Goal: Information Seeking & Learning: Learn about a topic

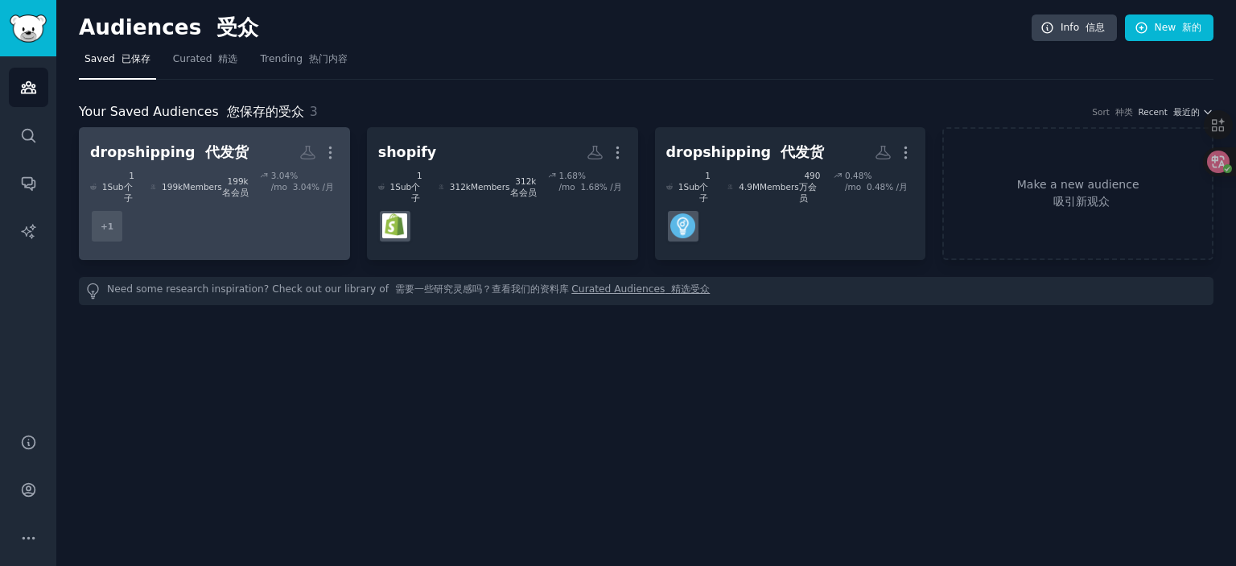
click at [224, 221] on dd "+ 1" at bounding box center [214, 226] width 249 height 45
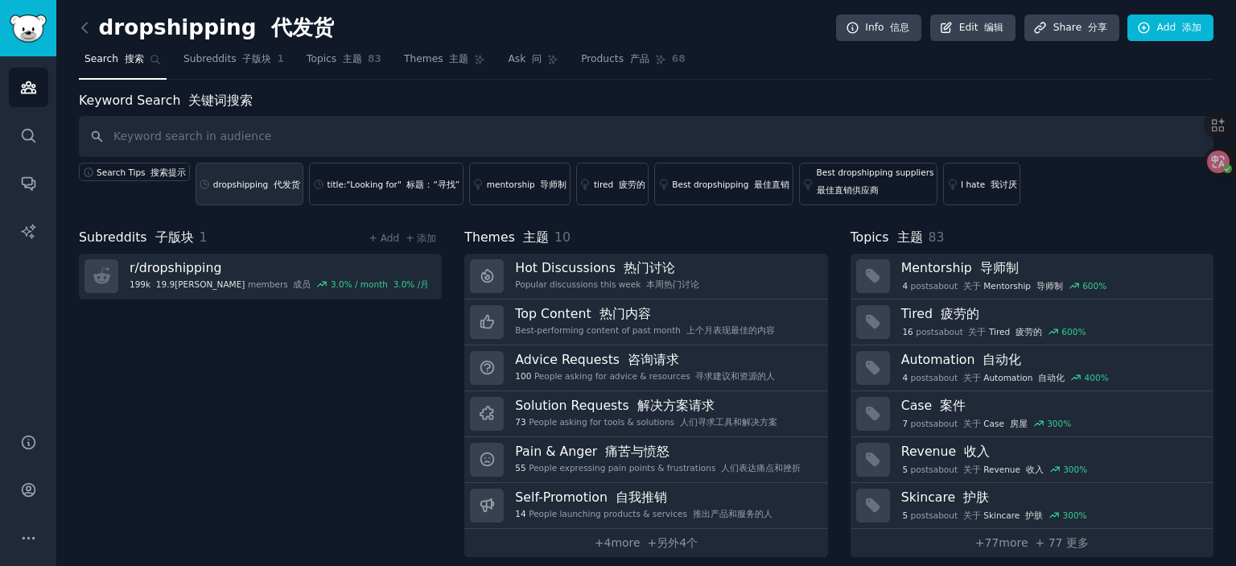
click at [264, 188] on link "dropshipping 代发货" at bounding box center [250, 184] width 109 height 43
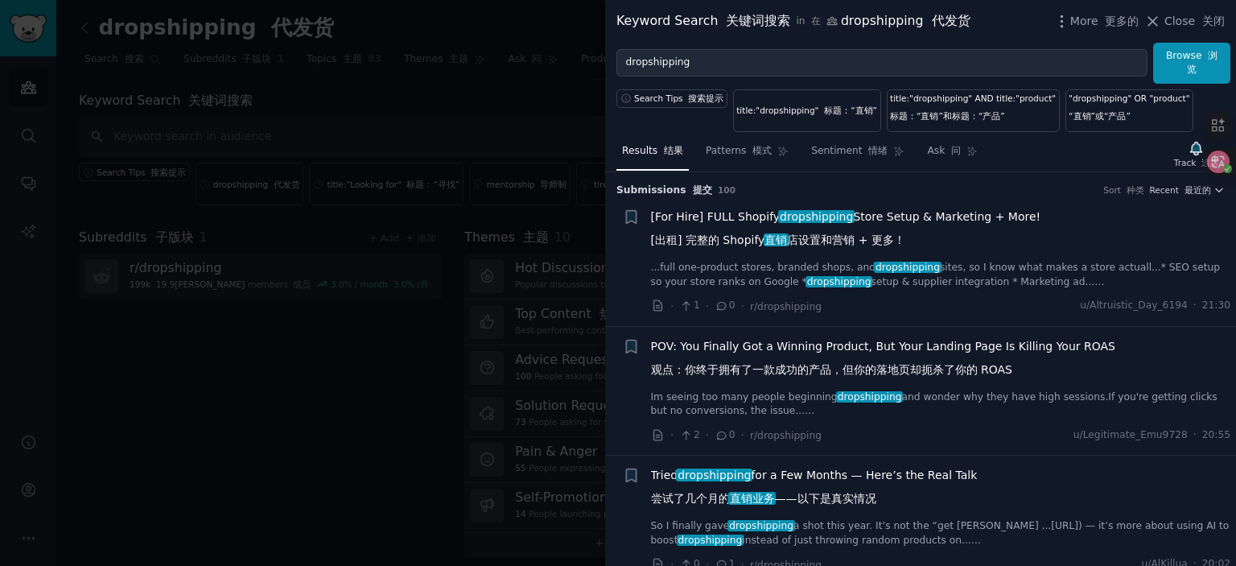
click at [952, 276] on link "...full one-product stores, branded shops, and dropshipping sites, so I know wh…" at bounding box center [941, 275] width 580 height 28
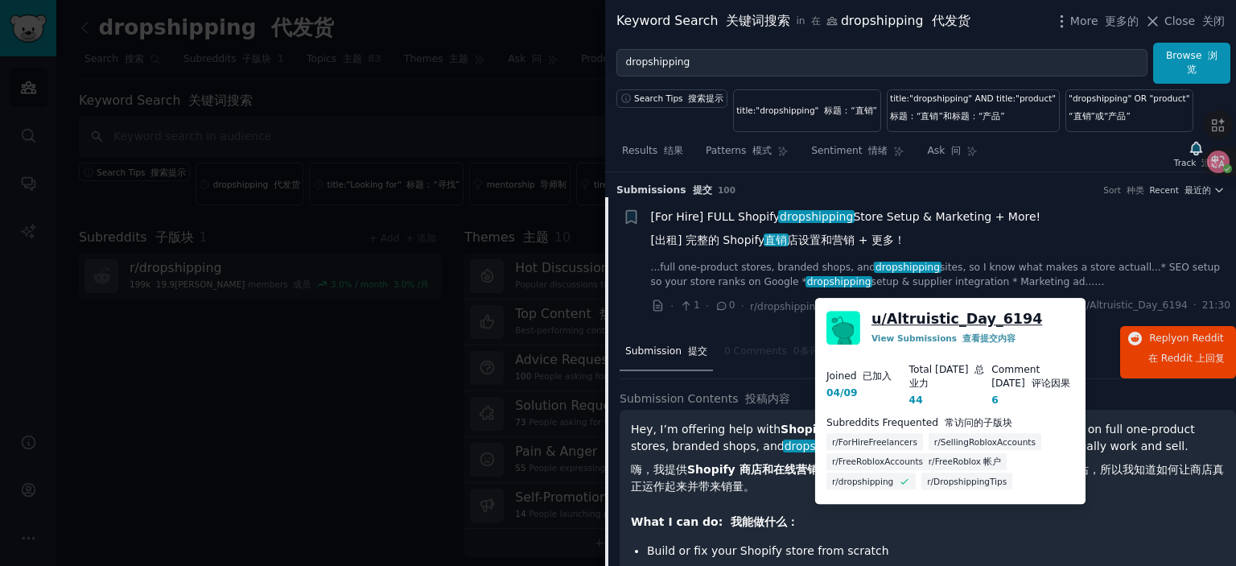
click at [945, 311] on link "u/ Altruistic_Day_6194" at bounding box center [956, 319] width 171 height 20
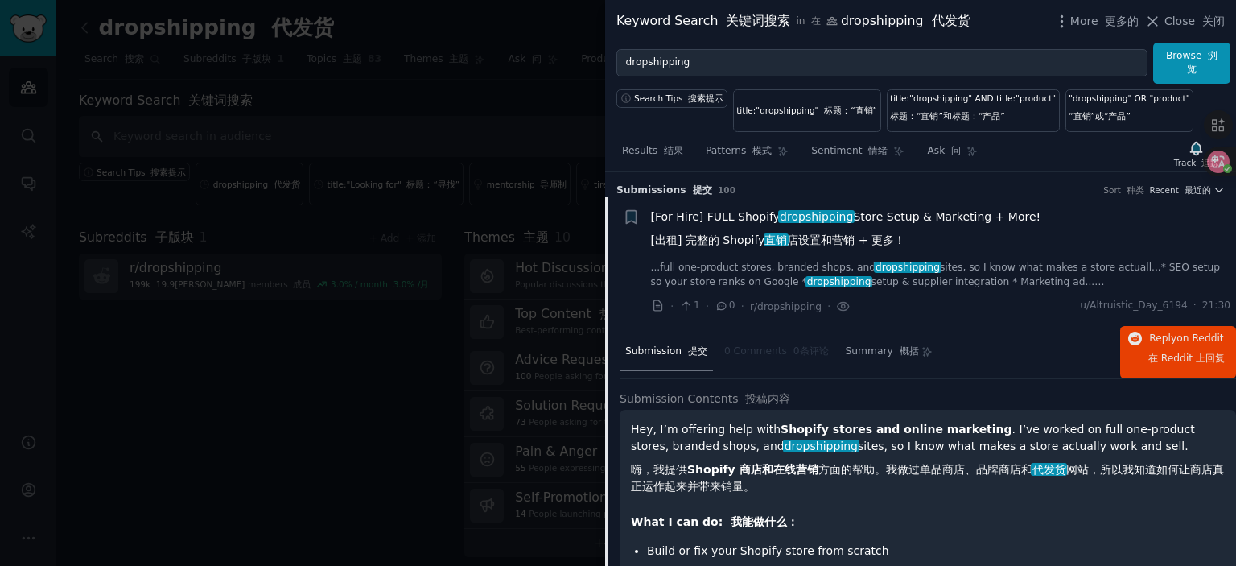
click at [924, 220] on span "[For Hire] FULL Shopify dropshipping Store Setup & Marketing + More! [出租] 完整的 S…" at bounding box center [846, 231] width 390 height 47
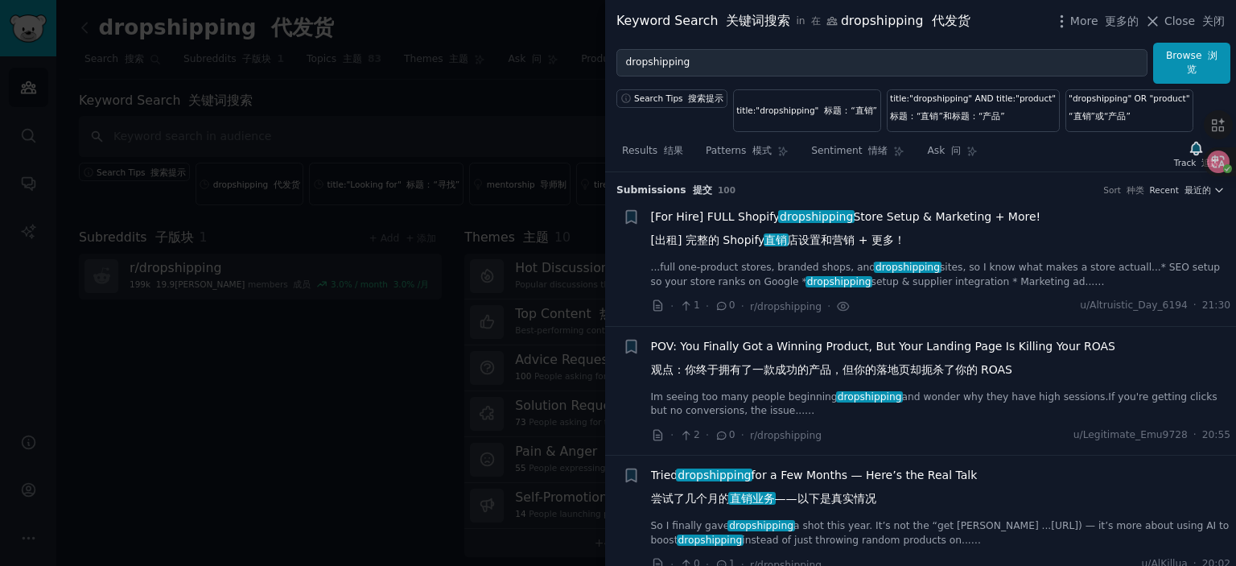
scroll to position [25, 0]
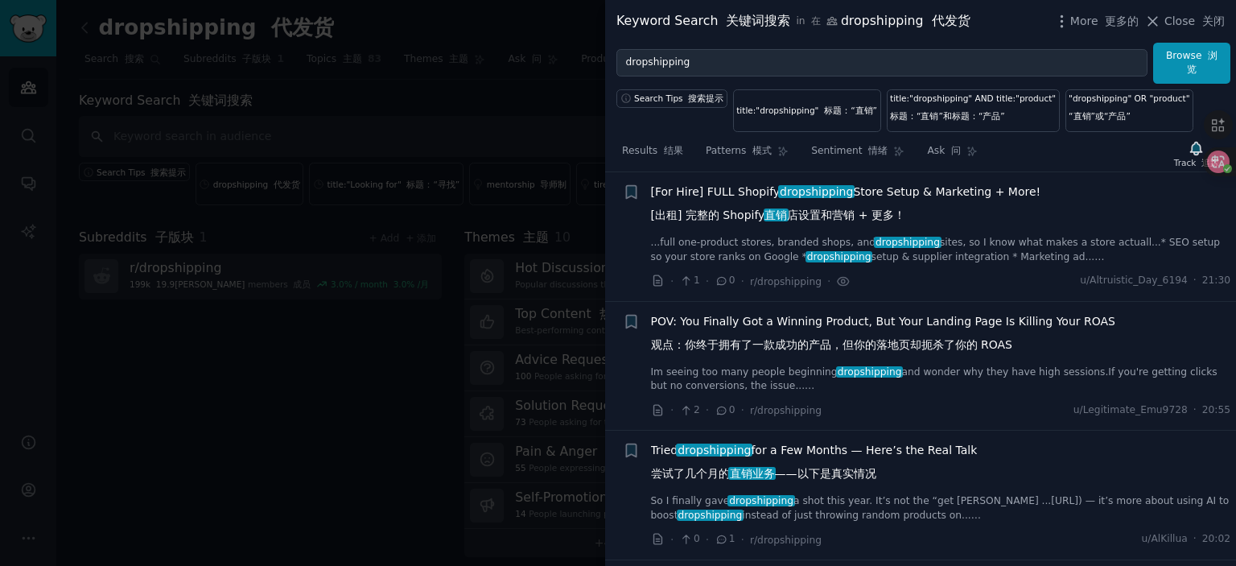
click at [791, 322] on span "POV: You Finally Got a Winning Product, But Your Landing Page Is Killing Your R…" at bounding box center [883, 336] width 464 height 47
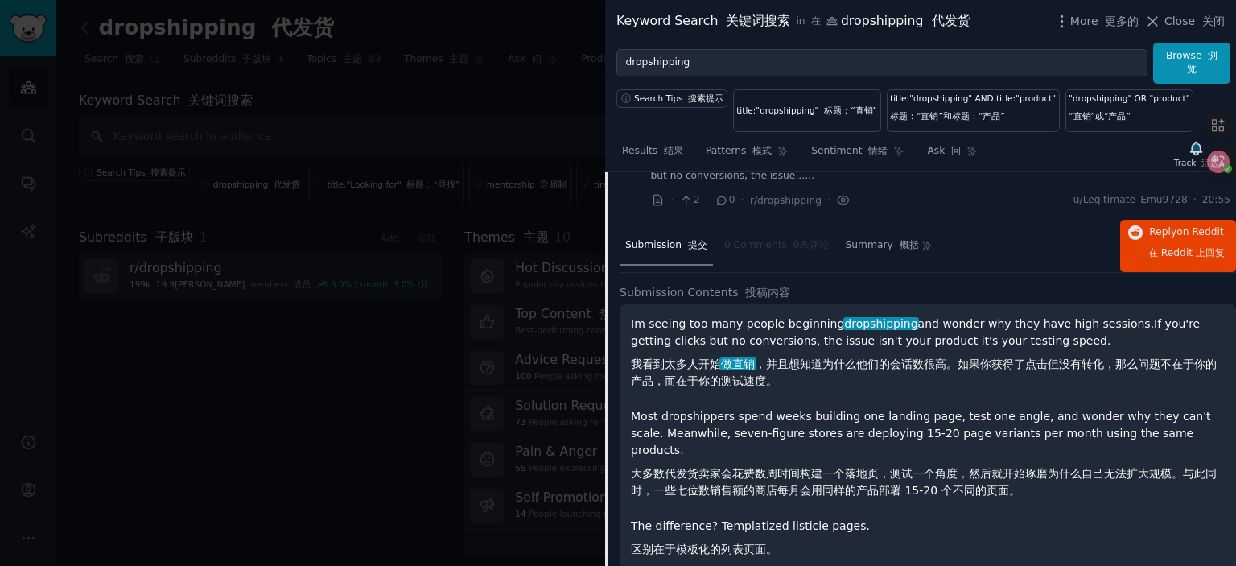
scroll to position [315, 0]
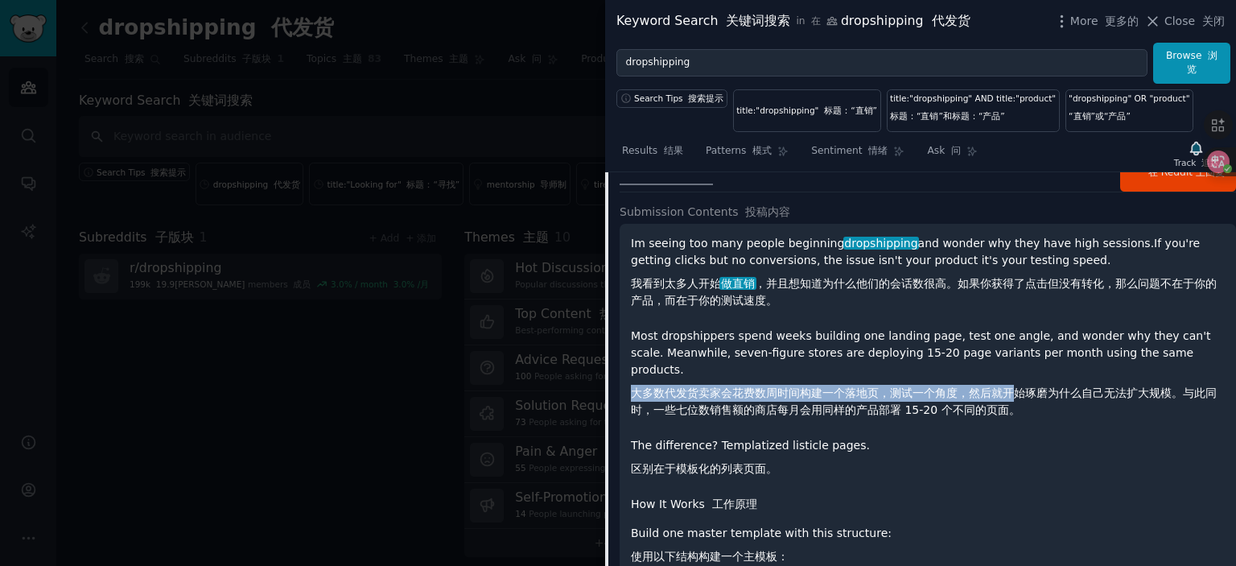
drag, startPoint x: 632, startPoint y: 376, endPoint x: 1015, endPoint y: 379, distance: 383.8
click at [1015, 386] on font "大多数代发货卖家会花费数周时间构建一个落地页，测试一个角度，然后就开始琢磨为什么自己无法扩大规模。与此同时，一些七位数销售额的商店每月会用同样的产品部署 15…" at bounding box center [924, 401] width 586 height 30
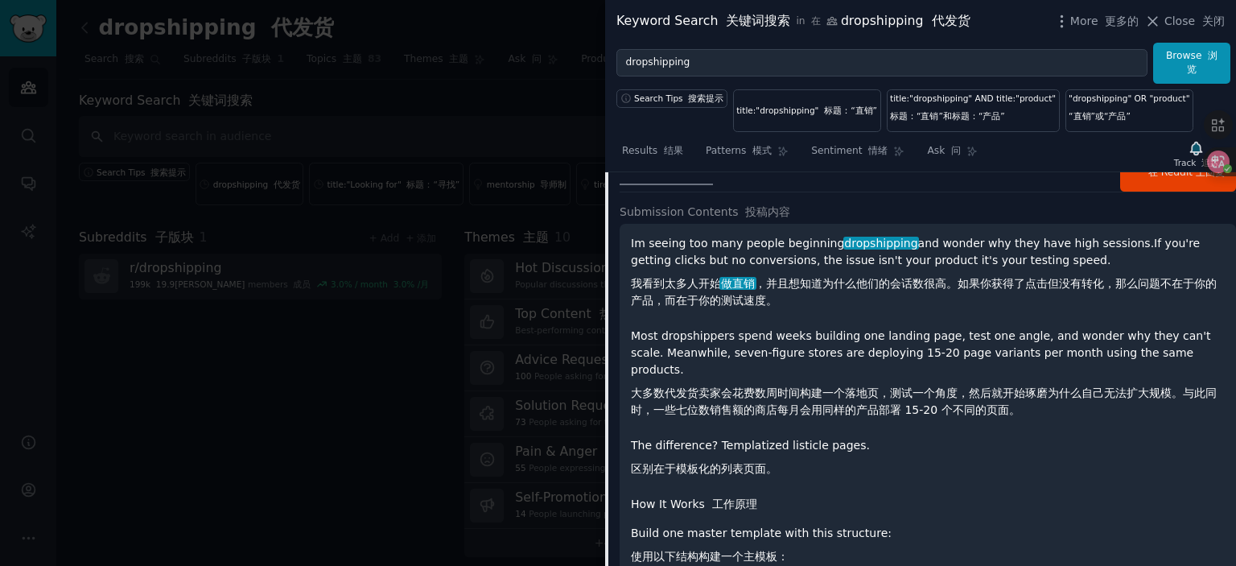
click at [994, 450] on p "The difference? Templatized listicle pages. 区别在于模板化的列表页面。" at bounding box center [928, 460] width 594 height 47
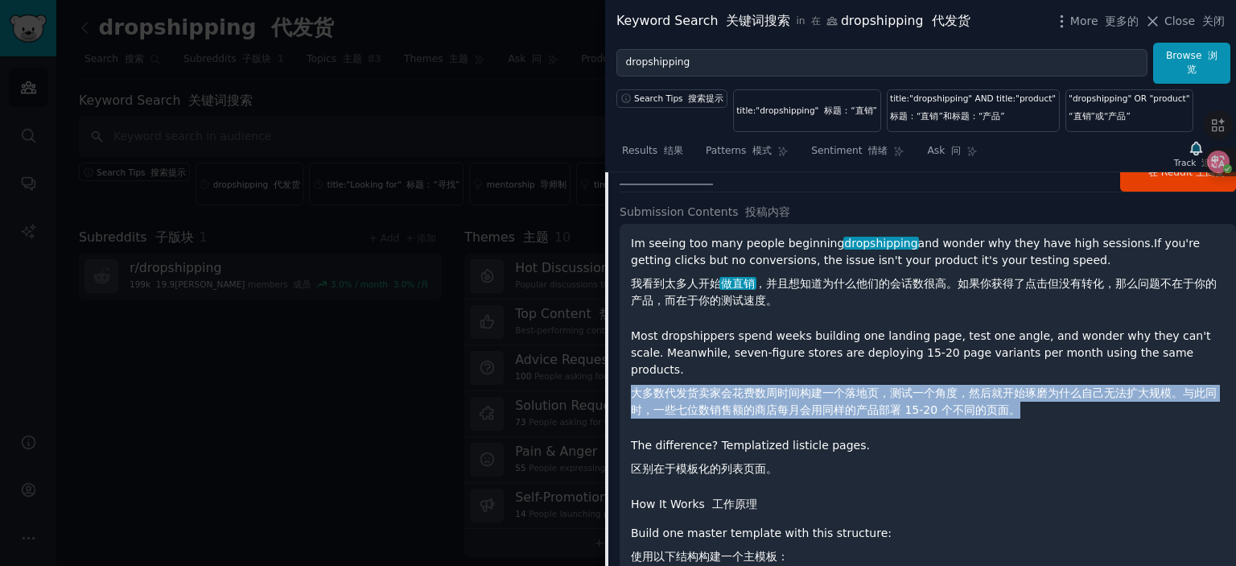
drag, startPoint x: 634, startPoint y: 376, endPoint x: 1090, endPoint y: 402, distance: 456.9
click at [1090, 402] on p "Most dropshippers spend weeks building one landing page, test one angle, and wo…" at bounding box center [928, 375] width 594 height 97
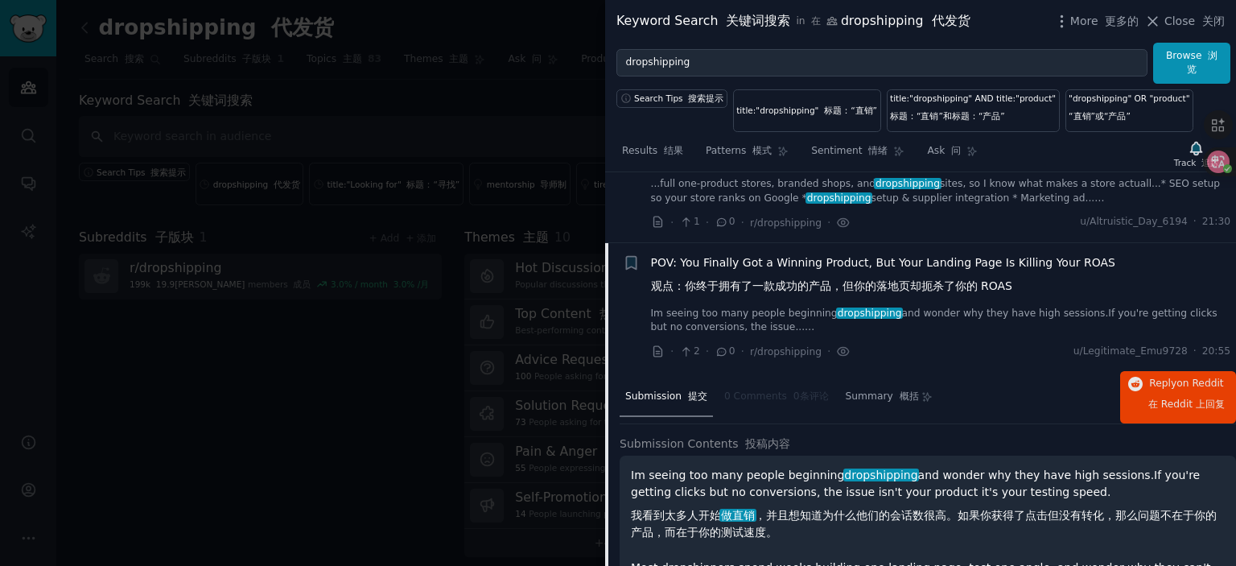
scroll to position [0, 0]
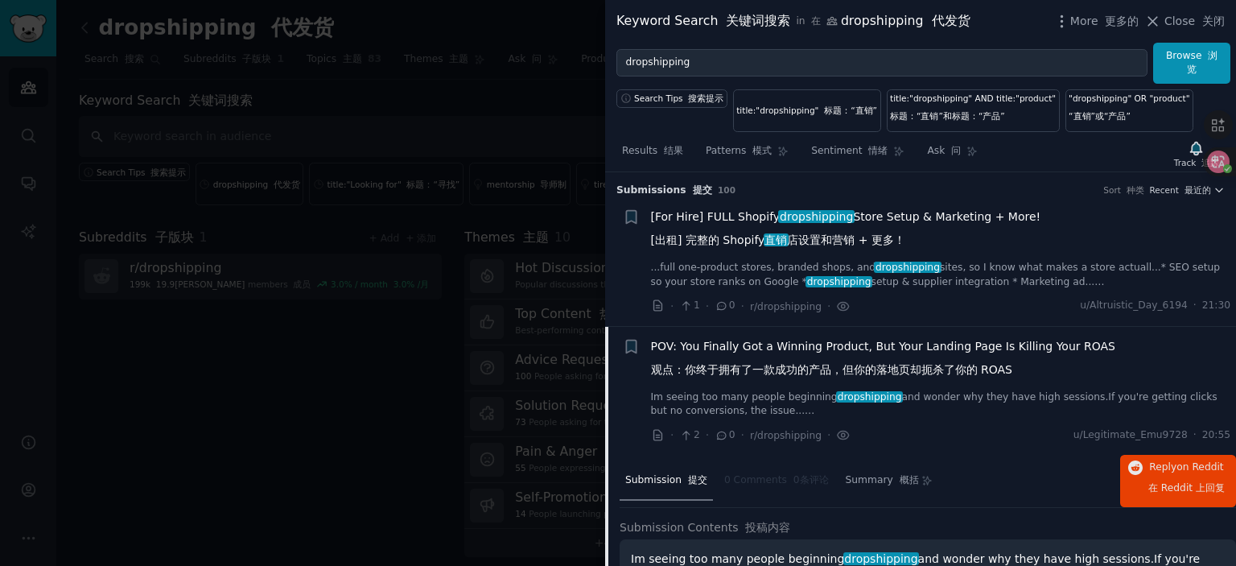
click at [782, 372] on font "观点：你终于拥有了一款成功的产品，但你的落地页却扼杀了你的 ROAS" at bounding box center [831, 369] width 361 height 13
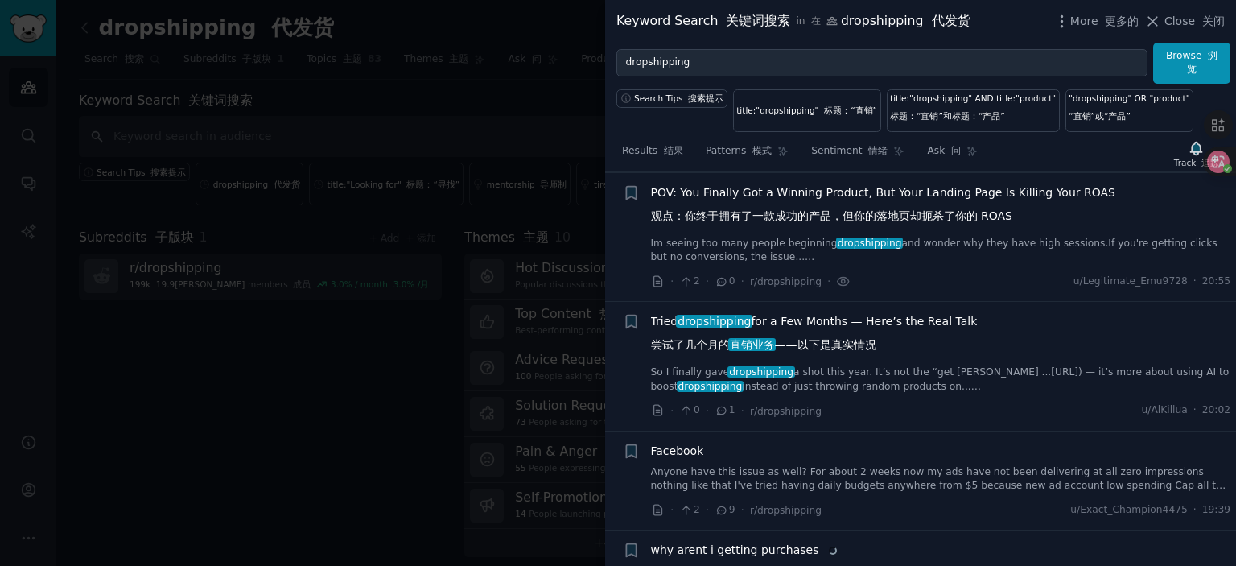
scroll to position [154, 0]
click at [834, 322] on span "Tried dropshipping for a Few Months — Here’s the Real Talk 尝试了几个月的 直销业务 ——以下是真实…" at bounding box center [814, 335] width 327 height 47
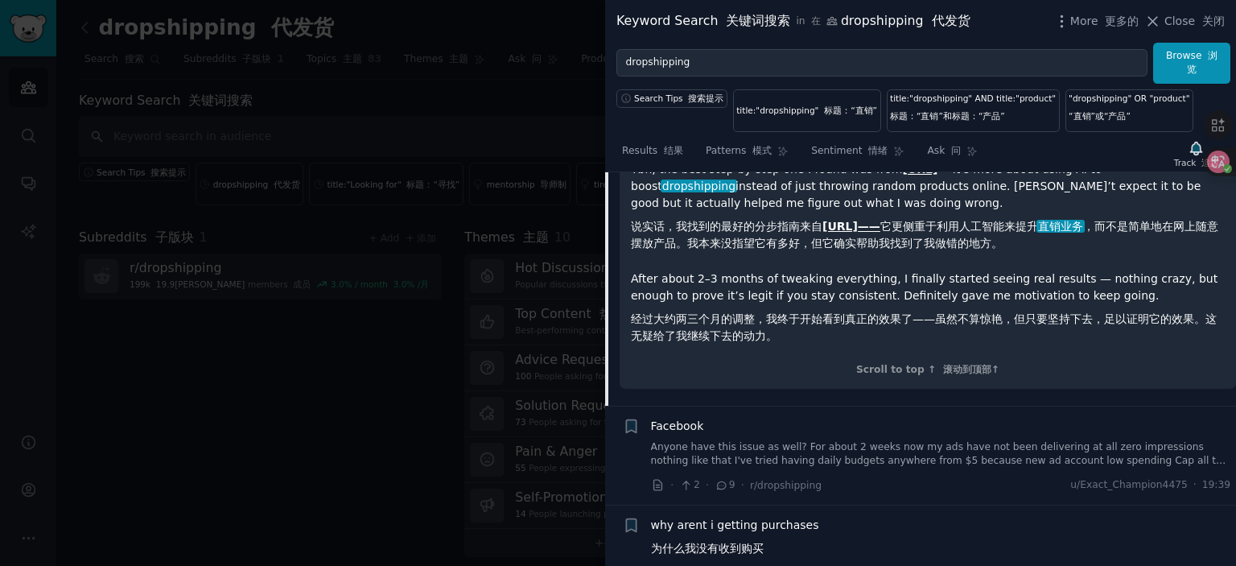
scroll to position [846, 0]
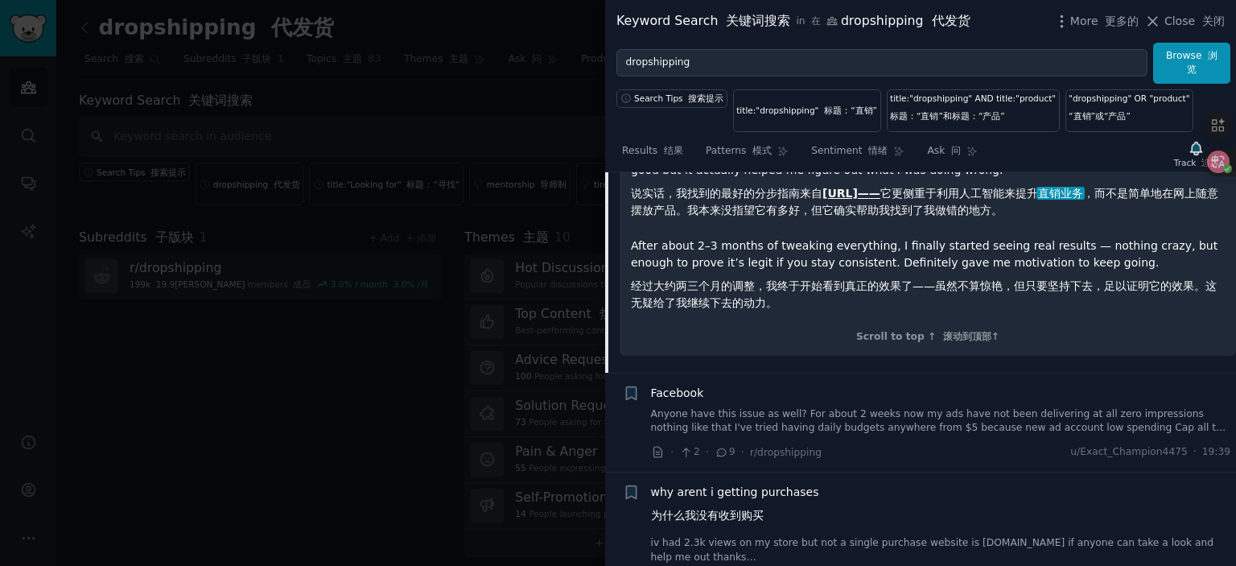
click at [680, 385] on span "Facebook" at bounding box center [677, 393] width 53 height 17
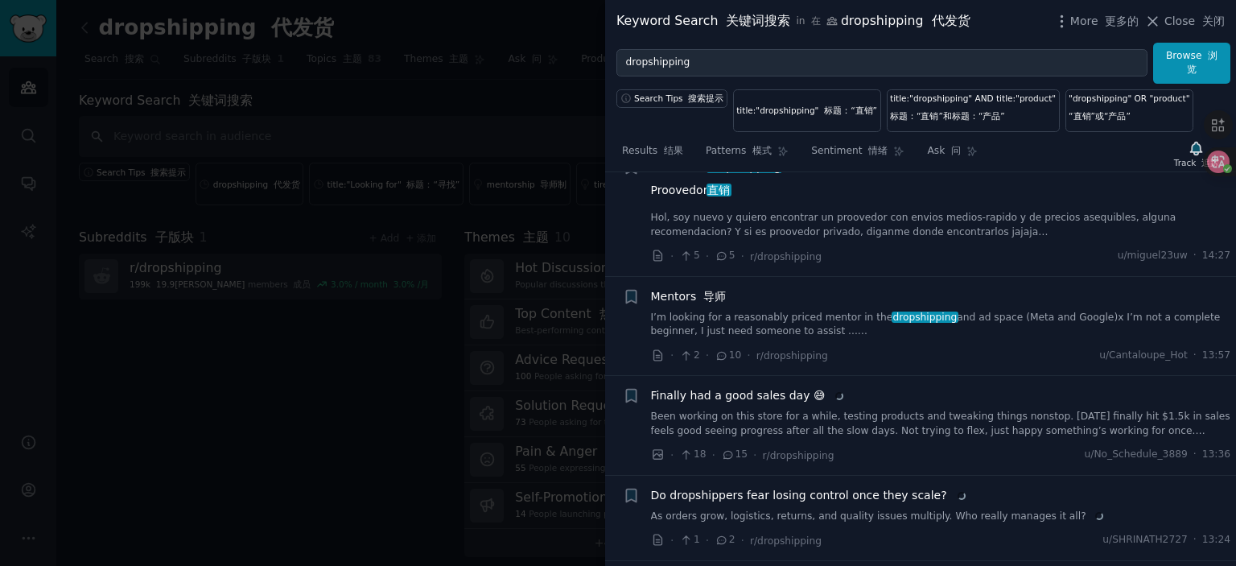
scroll to position [1538, 0]
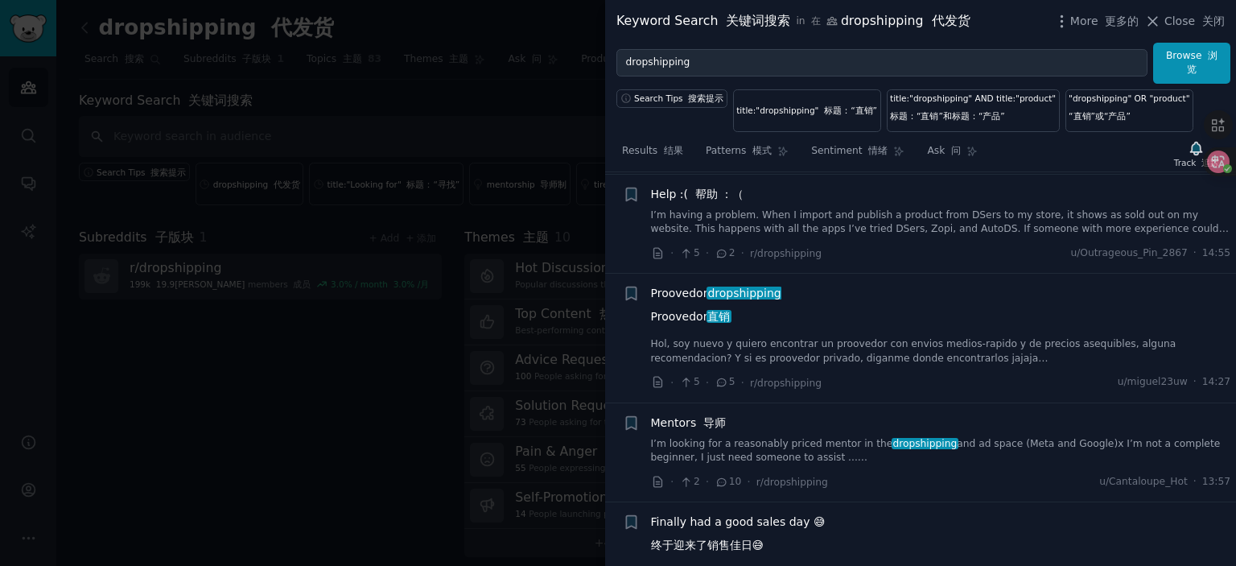
click at [688, 285] on span "Proovedor dropshipping Proovedor 直销" at bounding box center [716, 308] width 130 height 47
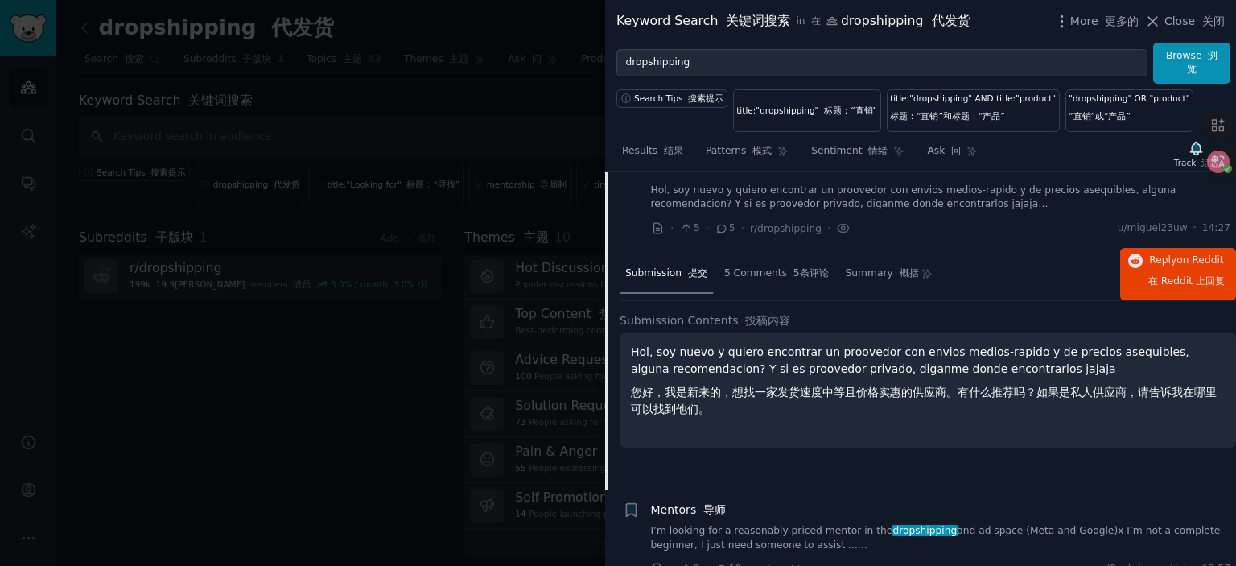
scroll to position [1532, 0]
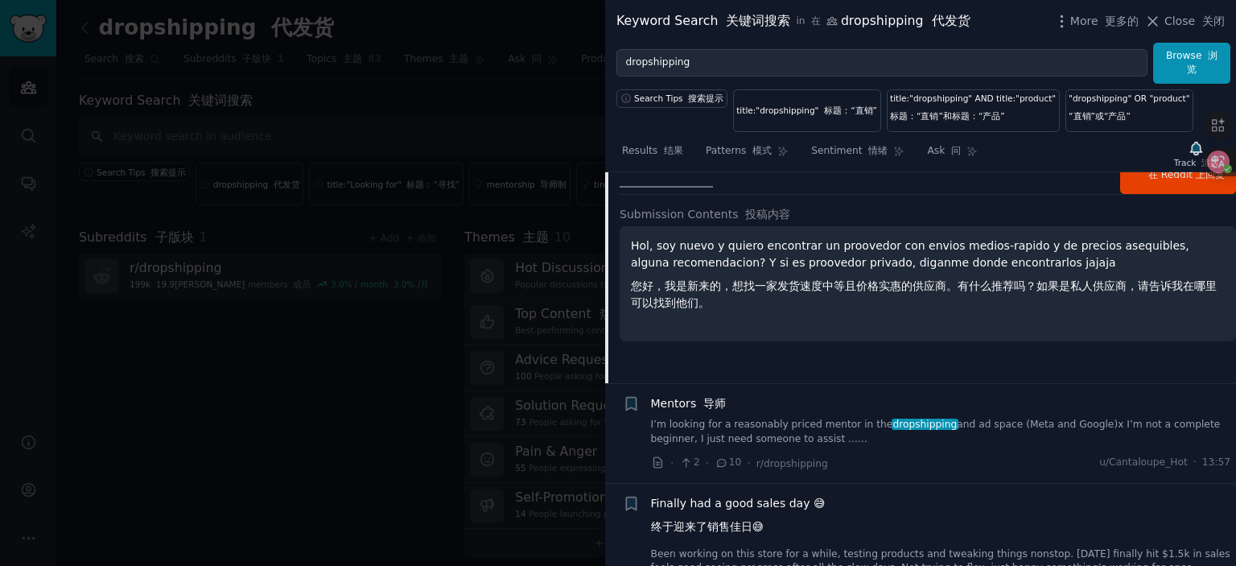
click at [370, 381] on div at bounding box center [618, 283] width 1236 height 566
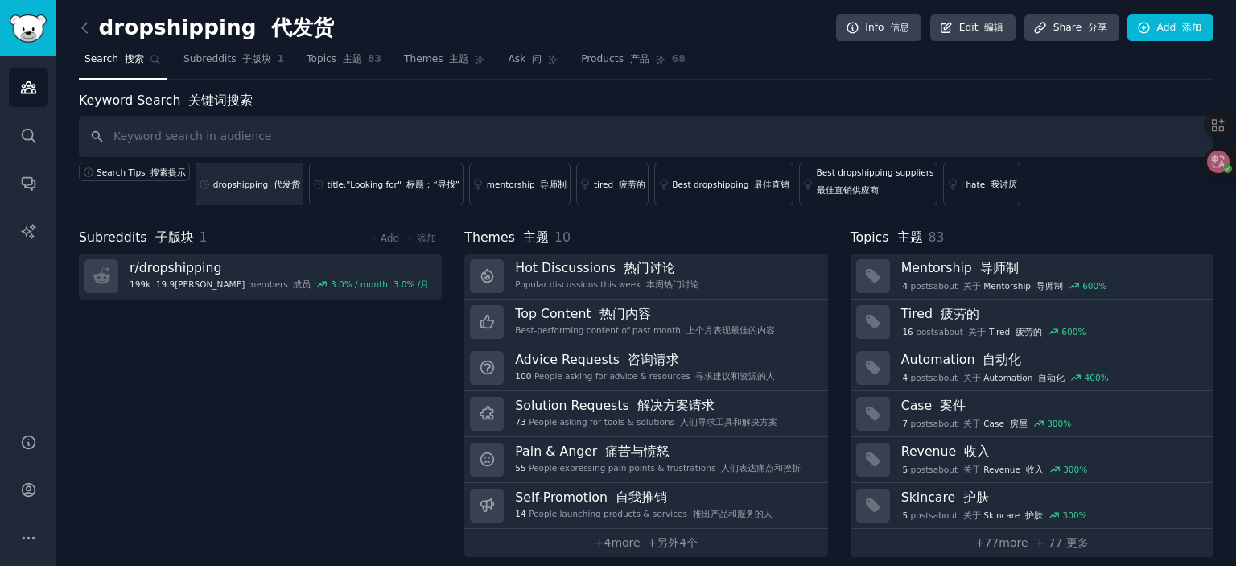
click at [250, 189] on link "dropshipping 代发货" at bounding box center [250, 184] width 109 height 43
